Goal: Find specific page/section: Find specific page/section

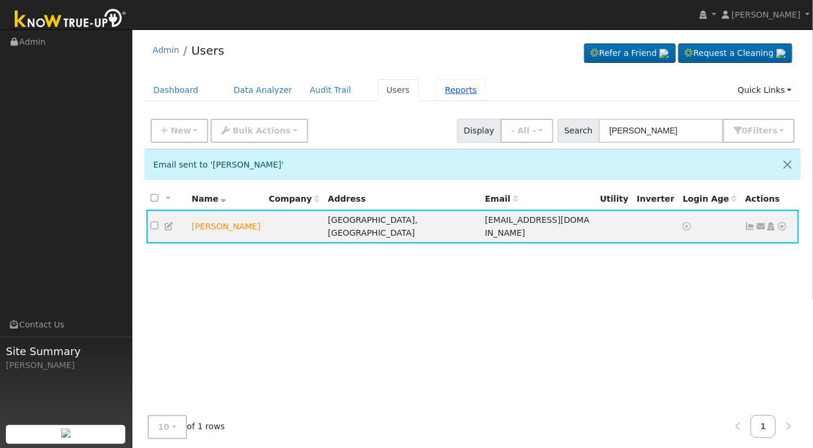
click at [438, 96] on link "Reports" at bounding box center [460, 90] width 49 height 22
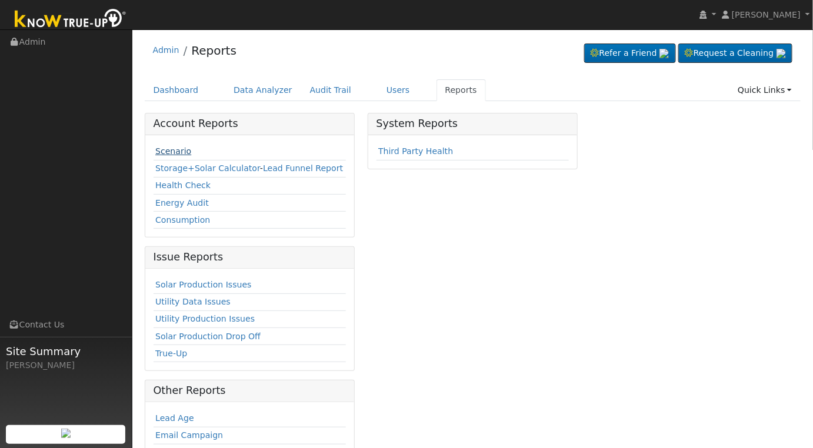
click at [166, 152] on link "Scenario" at bounding box center [173, 150] width 36 height 9
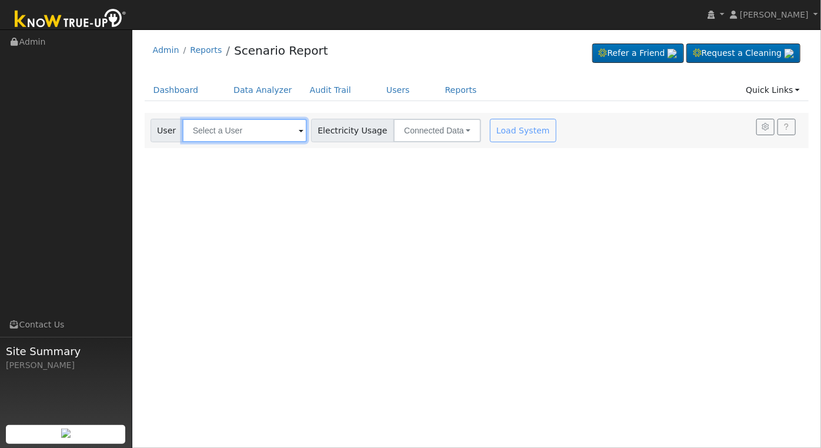
click at [248, 136] on input "text" at bounding box center [244, 131] width 125 height 24
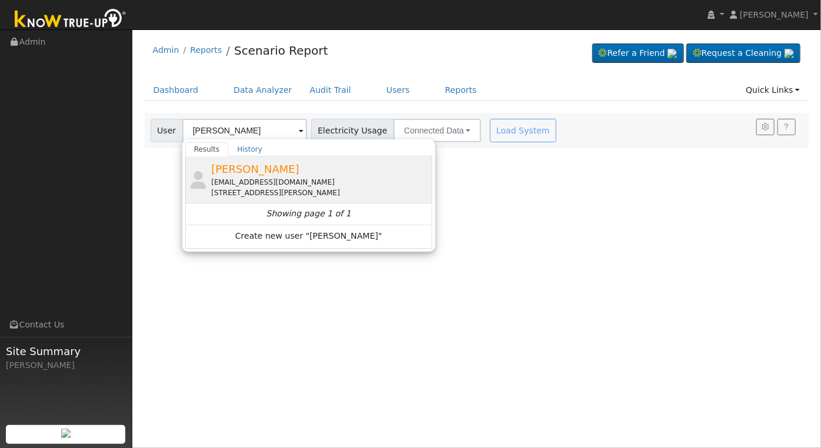
click at [301, 167] on div "Steve Coleman stevewcoleman@yahoo.com 4220 North Wilson Avenue, Fresno, CA 93704" at bounding box center [320, 179] width 218 height 37
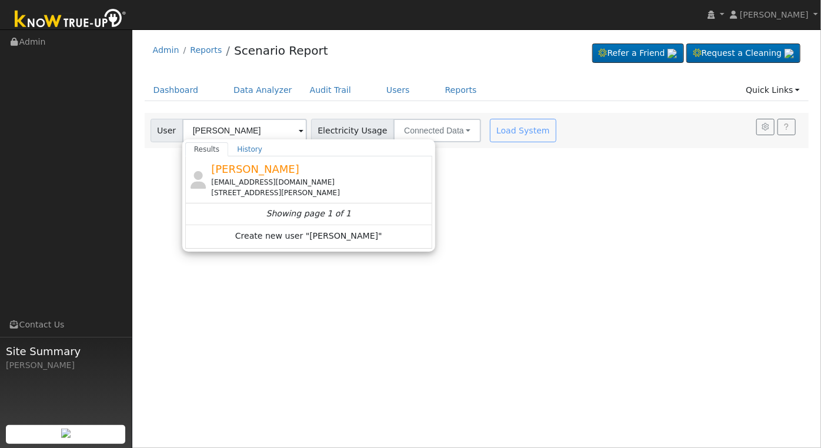
type input "[PERSON_NAME]"
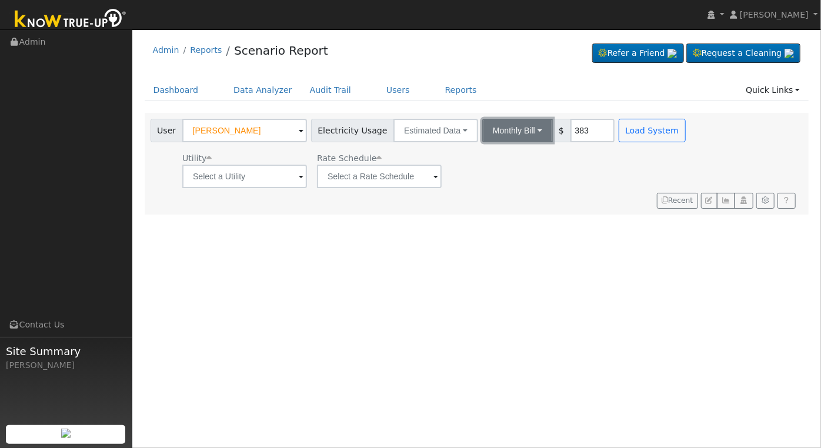
click at [517, 131] on button "Monthly Bill" at bounding box center [517, 131] width 71 height 24
click at [641, 273] on div "User Profile First name Last name Email Email Notifications No Emails No Emails…" at bounding box center [476, 238] width 688 height 419
